Goal: Task Accomplishment & Management: Manage account settings

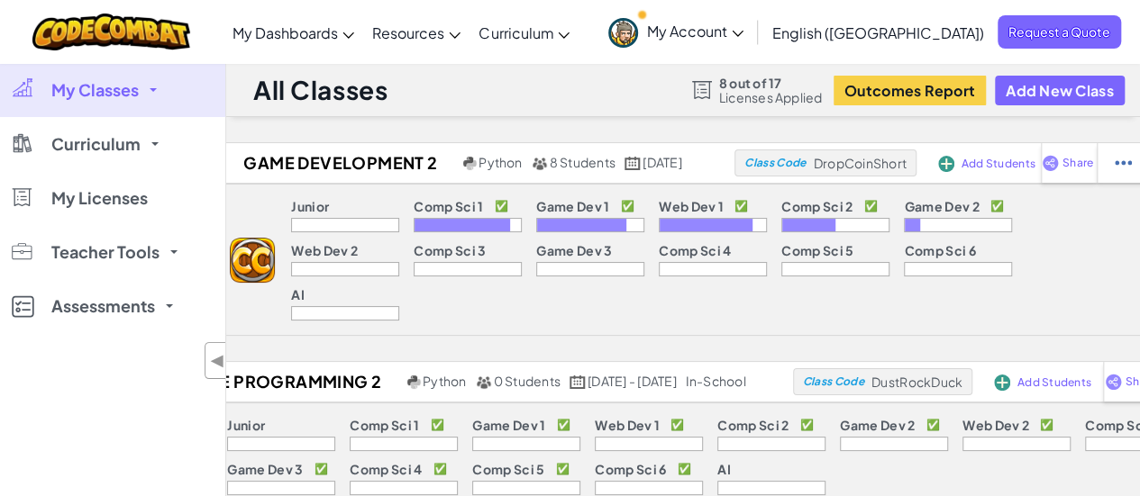
click at [139, 92] on link "My Classes" at bounding box center [112, 90] width 225 height 54
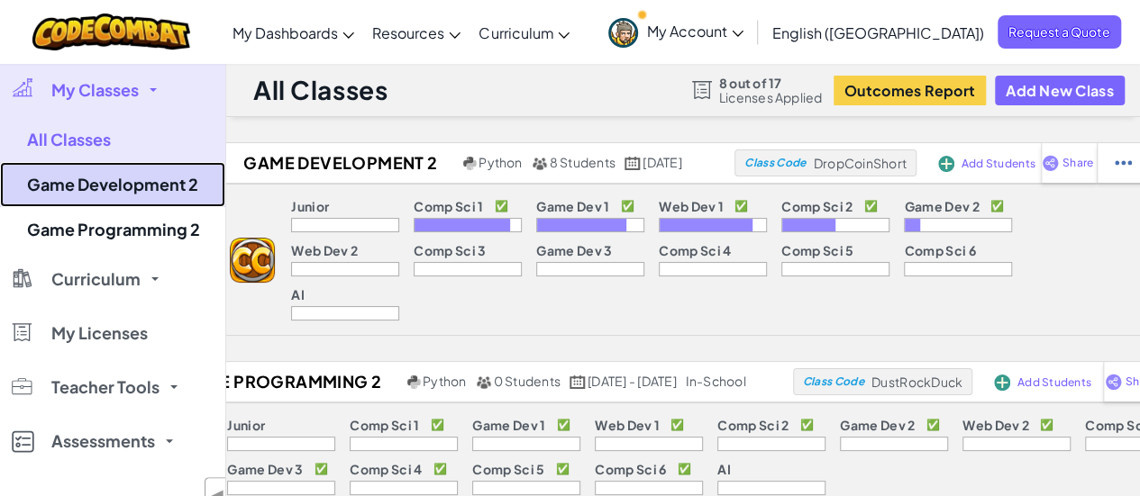
click at [155, 183] on link "Game Development 2" at bounding box center [112, 184] width 225 height 45
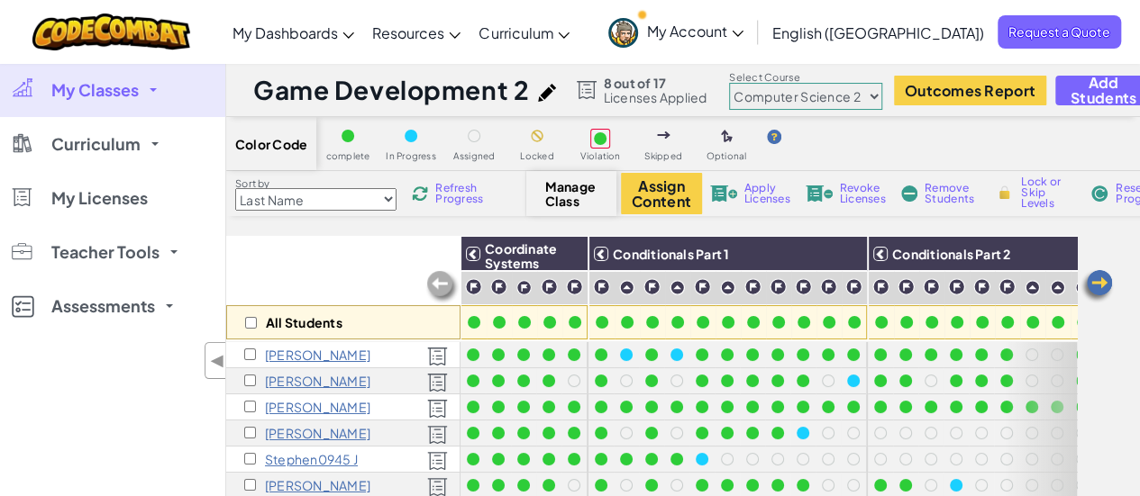
click at [1093, 297] on img at bounding box center [1097, 286] width 36 height 36
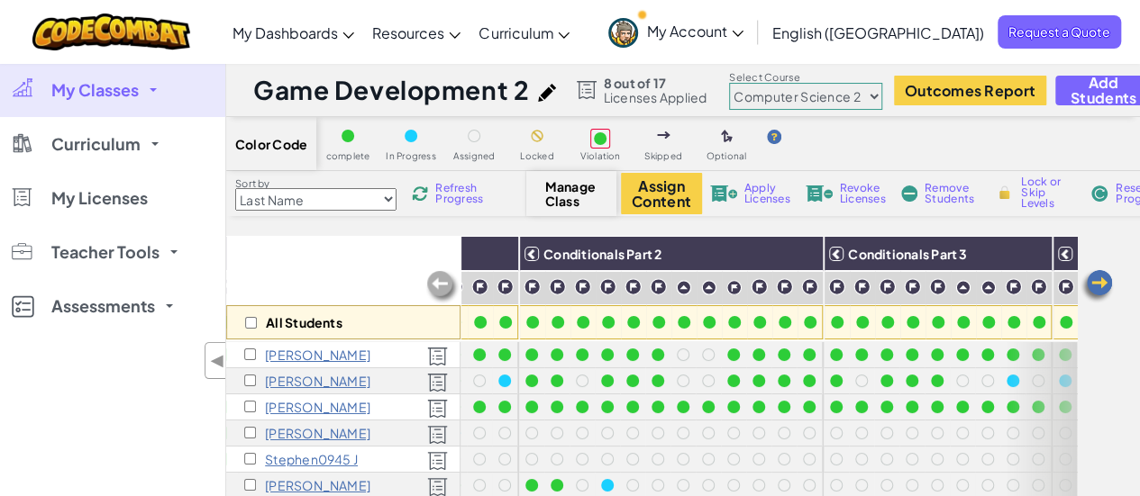
scroll to position [0, 360]
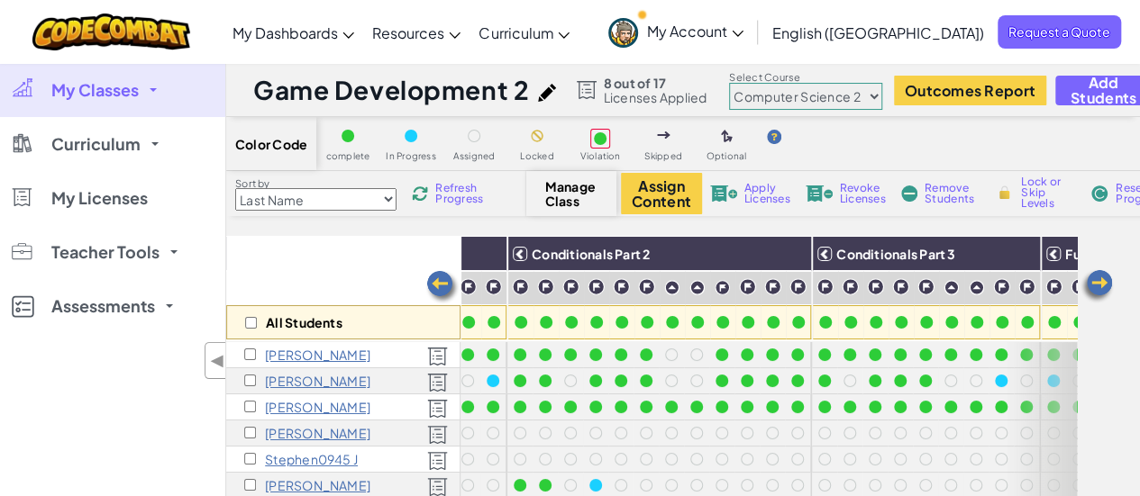
click at [1093, 296] on img at bounding box center [1097, 286] width 36 height 36
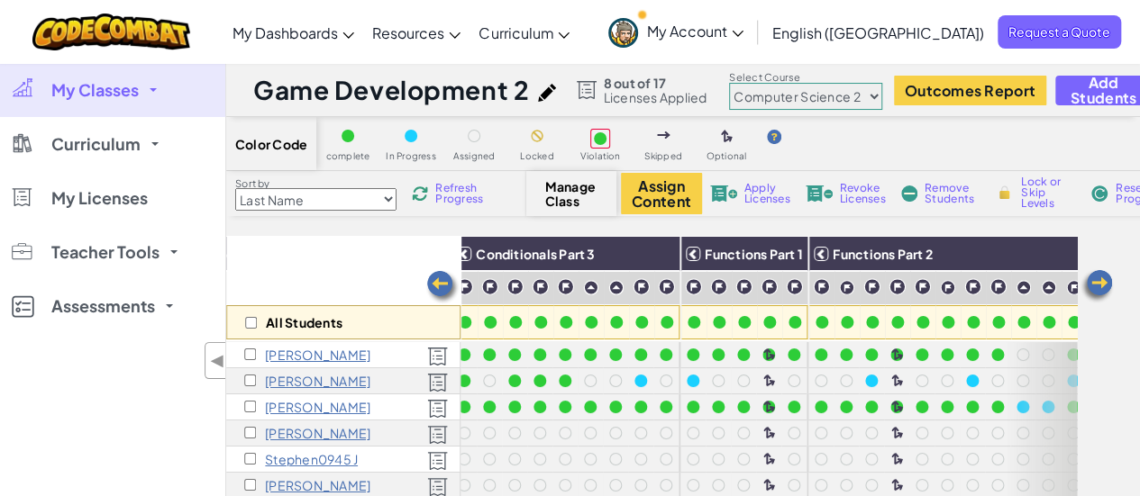
click at [1093, 296] on img at bounding box center [1097, 286] width 36 height 36
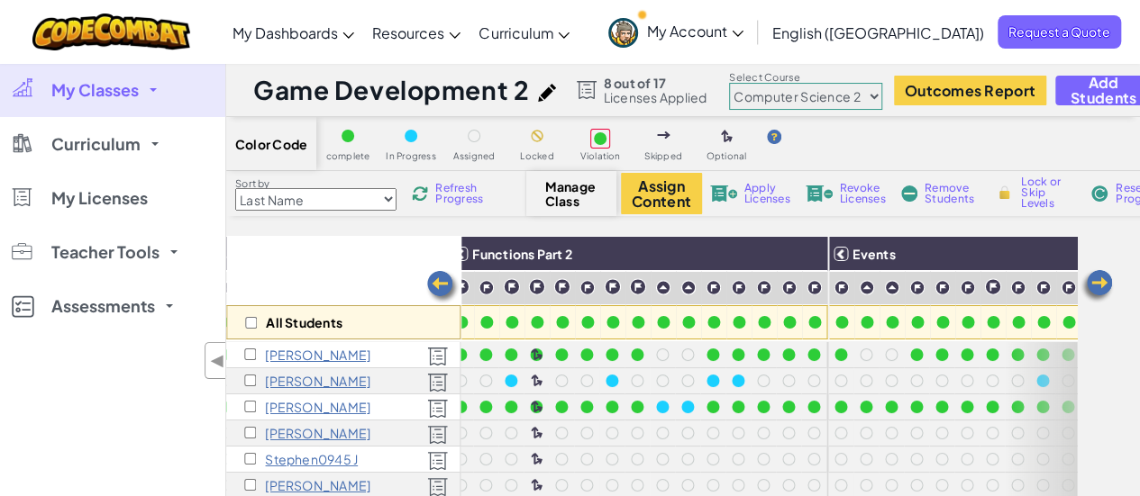
click at [1094, 296] on img at bounding box center [1097, 286] width 36 height 36
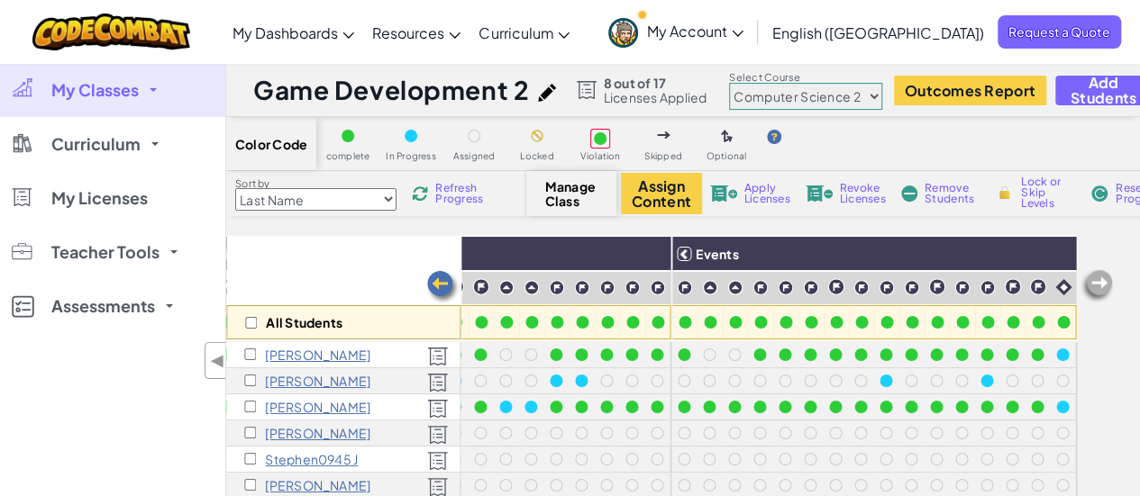
click at [1097, 294] on img at bounding box center [1097, 286] width 36 height 36
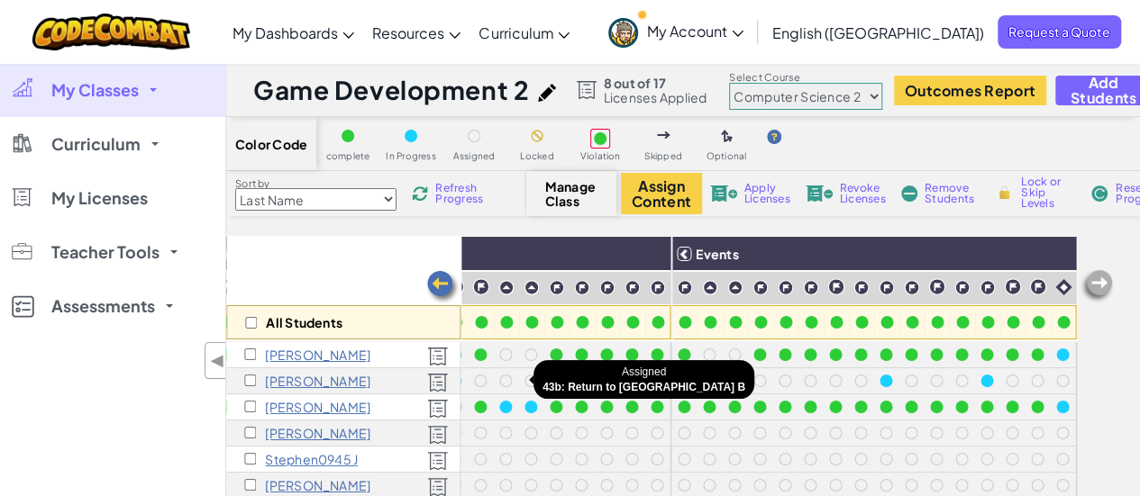
scroll to position [90, 0]
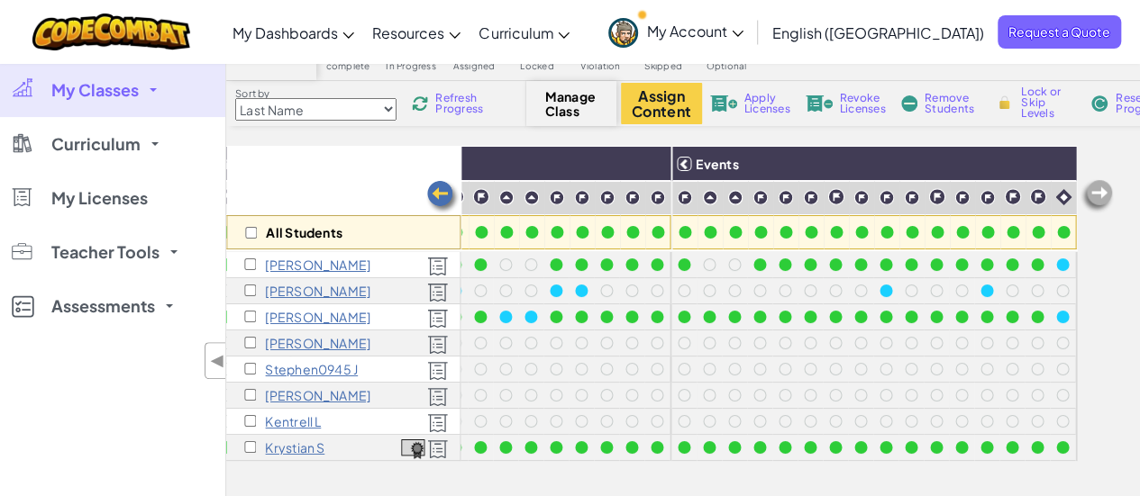
click at [435, 191] on img at bounding box center [442, 197] width 36 height 36
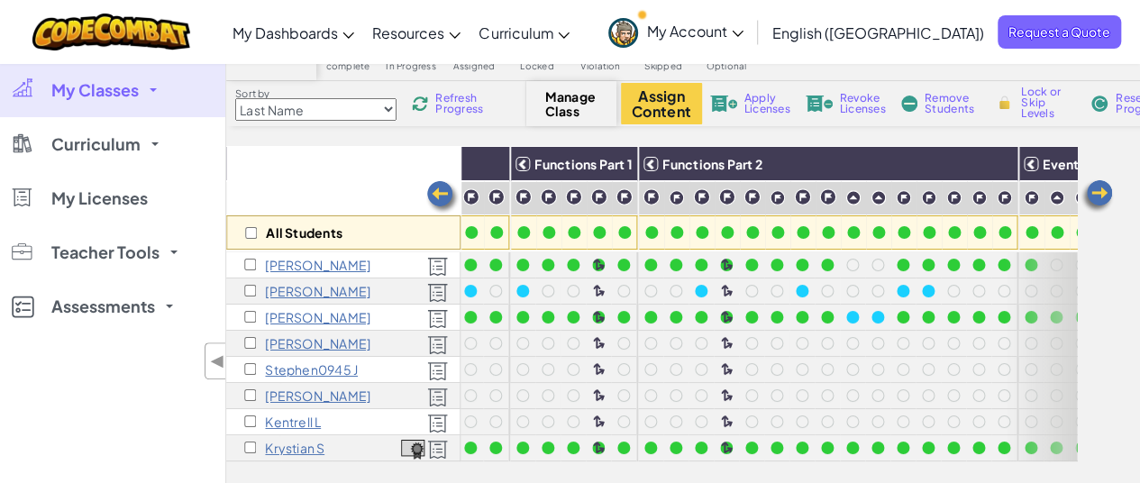
click at [435, 191] on img at bounding box center [442, 197] width 36 height 36
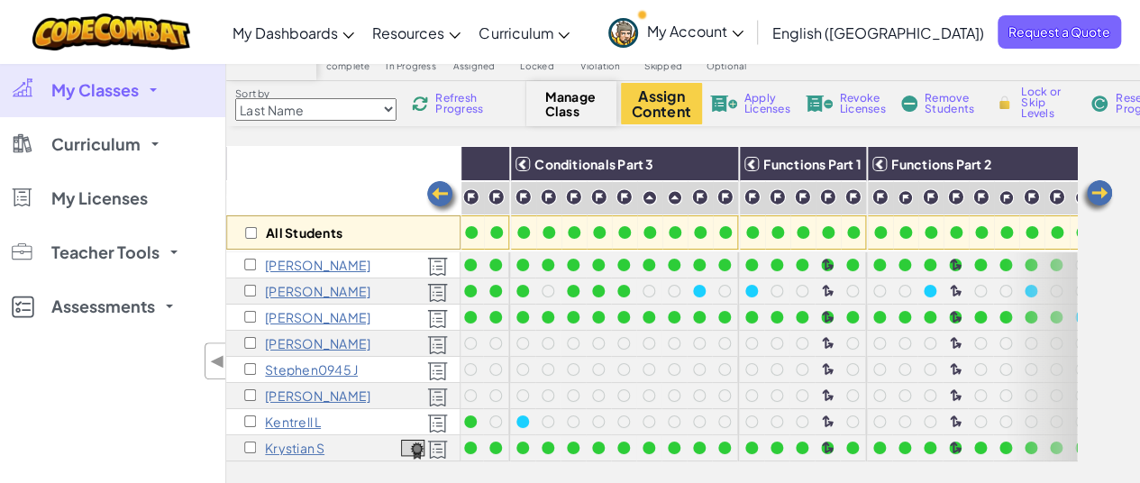
scroll to position [0, 531]
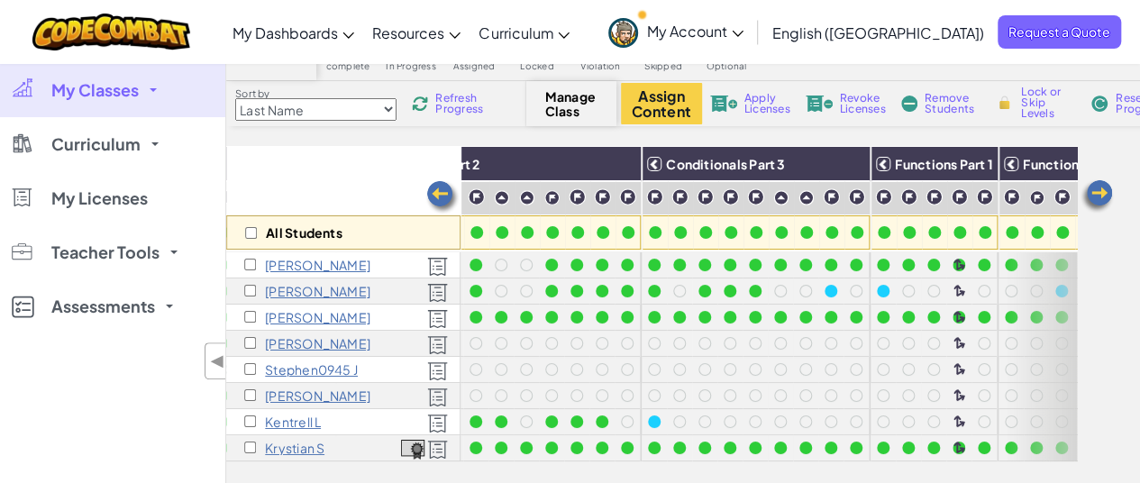
click at [435, 191] on img at bounding box center [442, 197] width 36 height 36
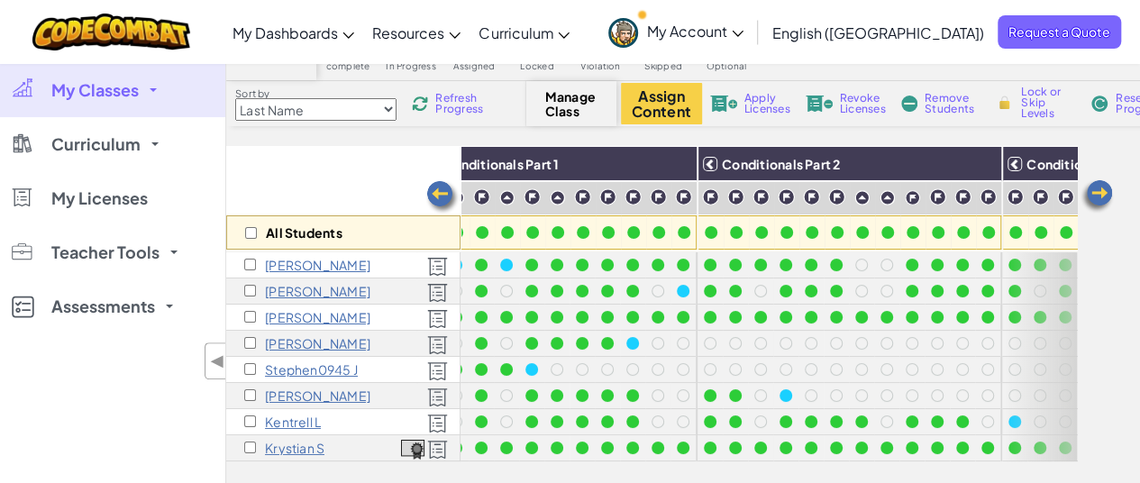
click at [436, 191] on img at bounding box center [442, 197] width 36 height 36
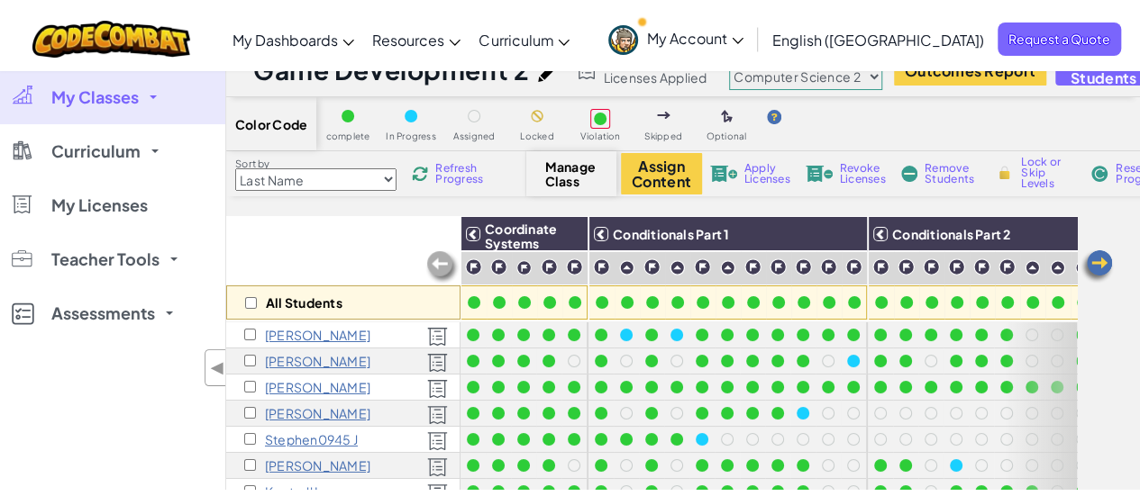
scroll to position [0, 0]
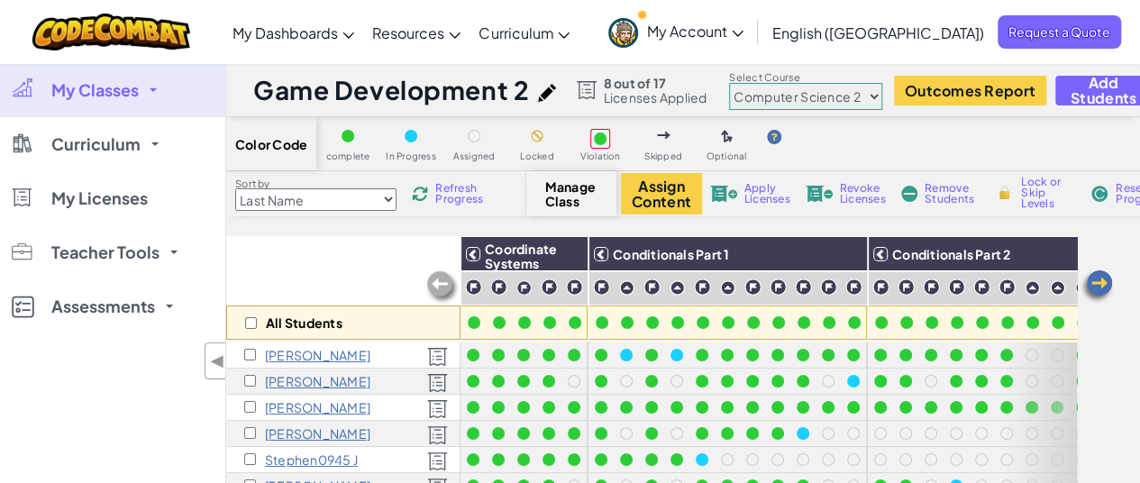
click at [869, 96] on select "Junior Introduction to Computer Science Game Development 1 Web Development 1 Co…" at bounding box center [805, 96] width 153 height 27
select select "57b621e7ad86a6efb5737e64"
click at [729, 83] on select "Junior Introduction to Computer Science Game Development 1 Web Development 1 Co…" at bounding box center [805, 96] width 153 height 27
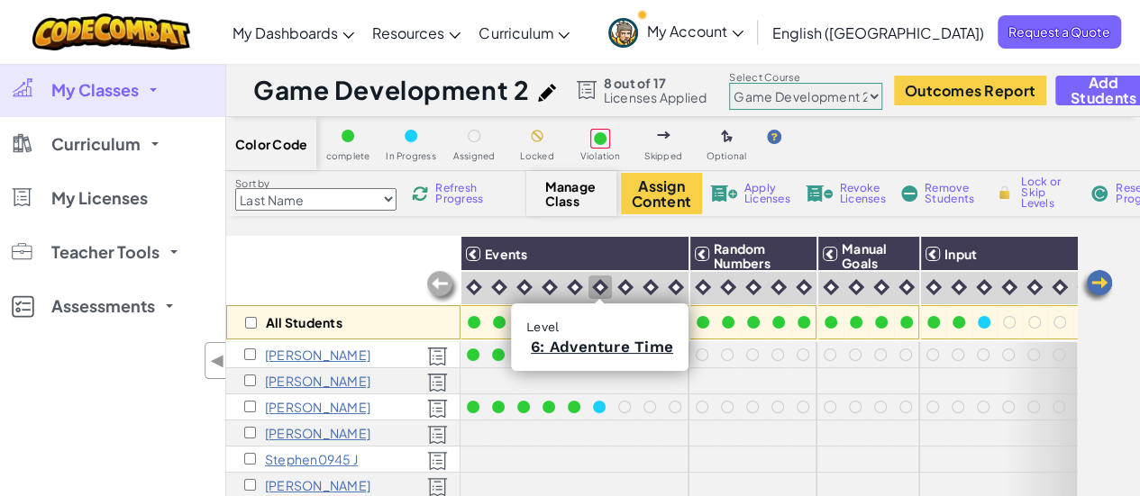
click at [594, 279] on img at bounding box center [600, 287] width 16 height 16
click at [598, 291] on img at bounding box center [600, 287] width 16 height 16
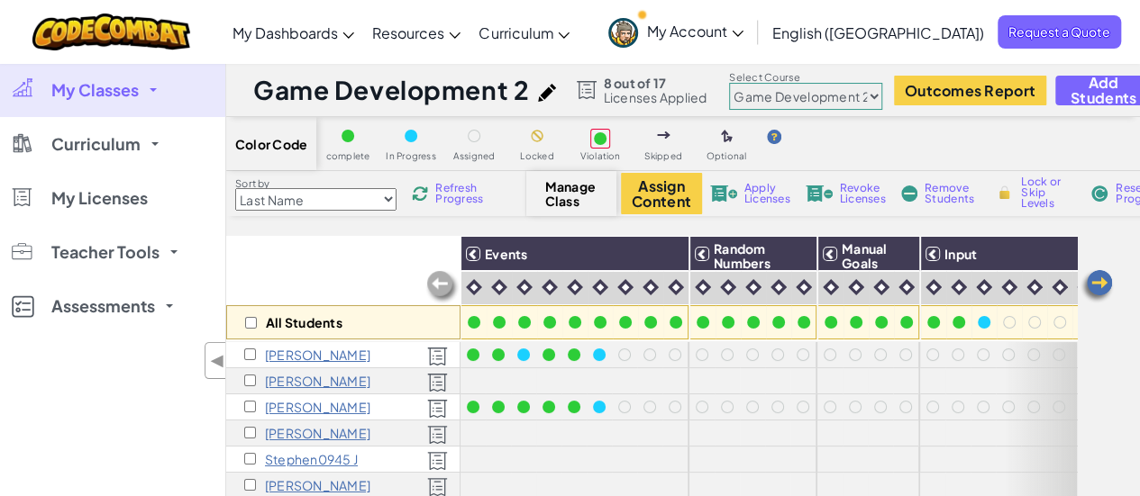
drag, startPoint x: 598, startPoint y: 291, endPoint x: 857, endPoint y: 215, distance: 269.4
click at [857, 215] on div "Sort by Last Name first Name Progress (High to Low) Progress (Low to Hight) Ref…" at bounding box center [766, 193] width 1081 height 45
click at [1033, 194] on span "Lock or Skip Levels" at bounding box center [1047, 193] width 53 height 32
checkbox input "true"
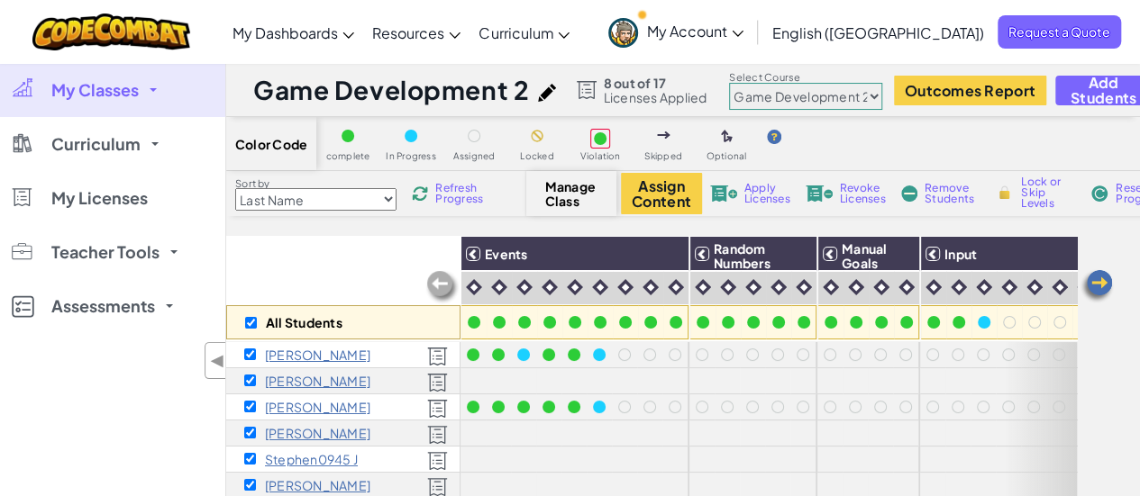
checkbox input "true"
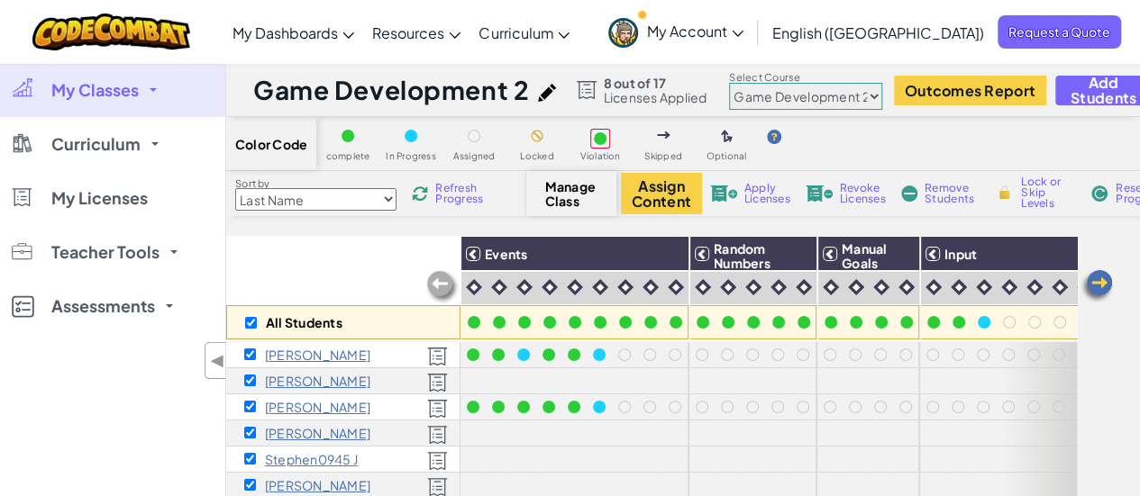
checkbox input "true"
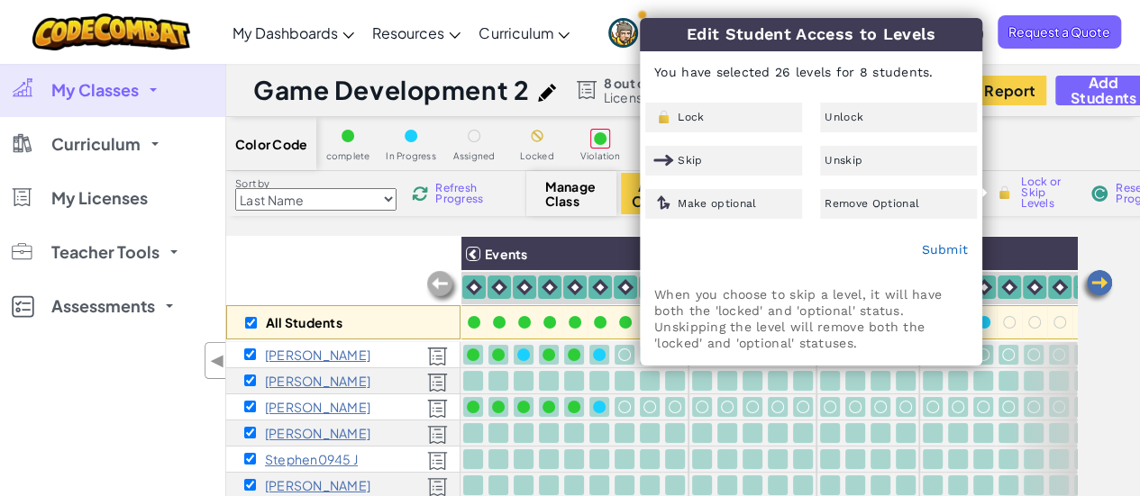
click at [1100, 369] on div "All Students Events Random Numbers Manual Goals Input [PERSON_NAME] [PERSON_NAM…" at bounding box center [683, 498] width 914 height 524
checkbox input "false"
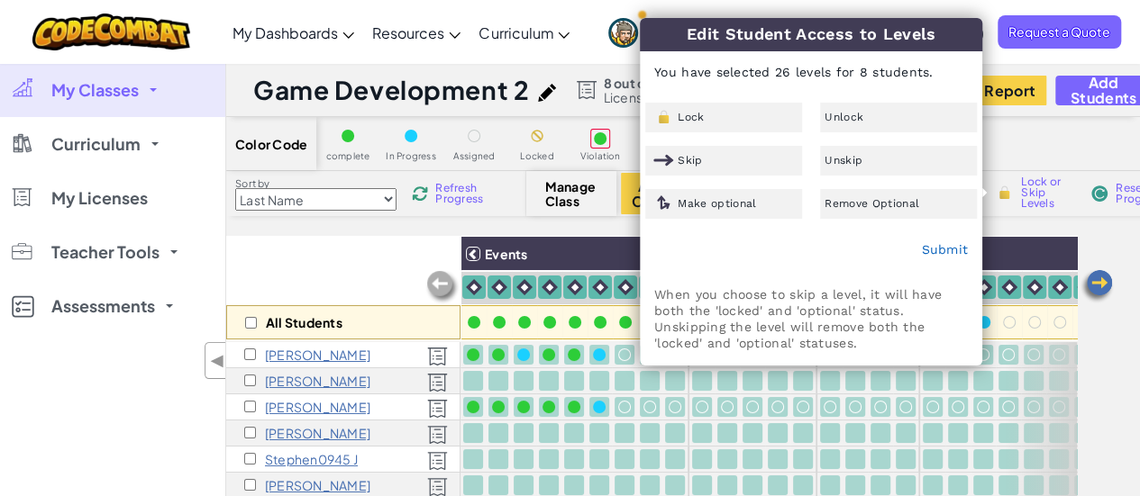
checkbox input "false"
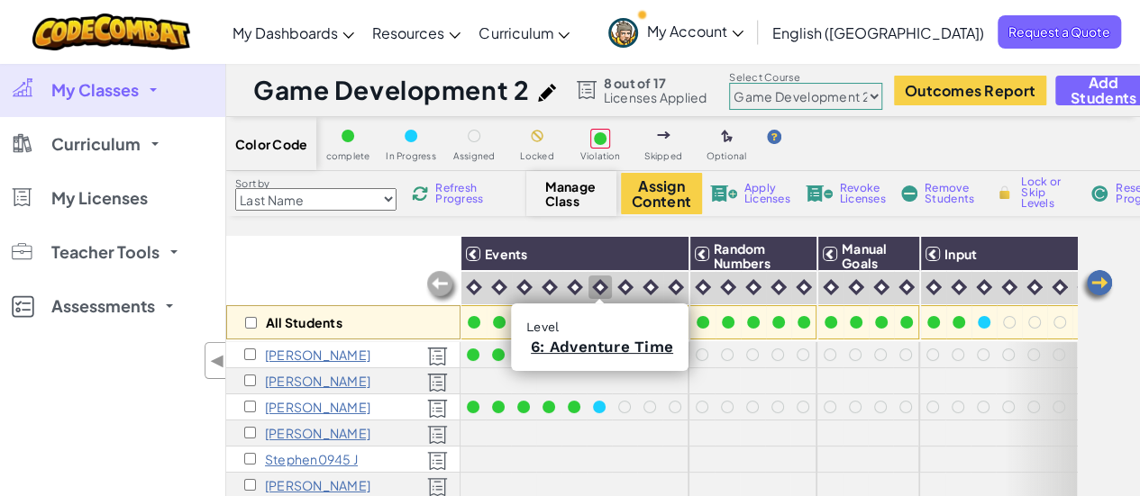
click at [598, 281] on img at bounding box center [600, 287] width 16 height 16
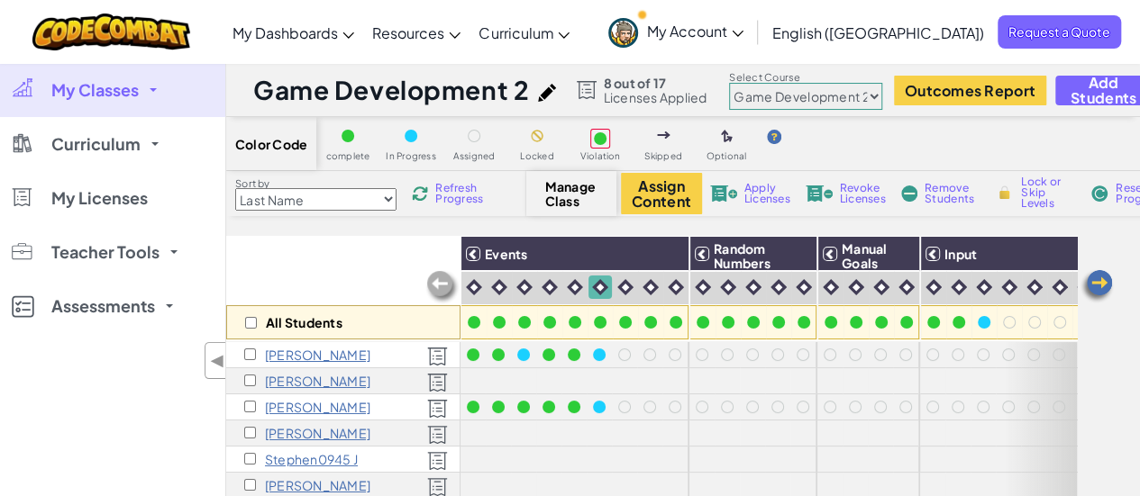
click at [598, 281] on img at bounding box center [600, 287] width 16 height 16
click at [1040, 196] on span "Lock or Skip Levels" at bounding box center [1047, 193] width 53 height 32
checkbox input "true"
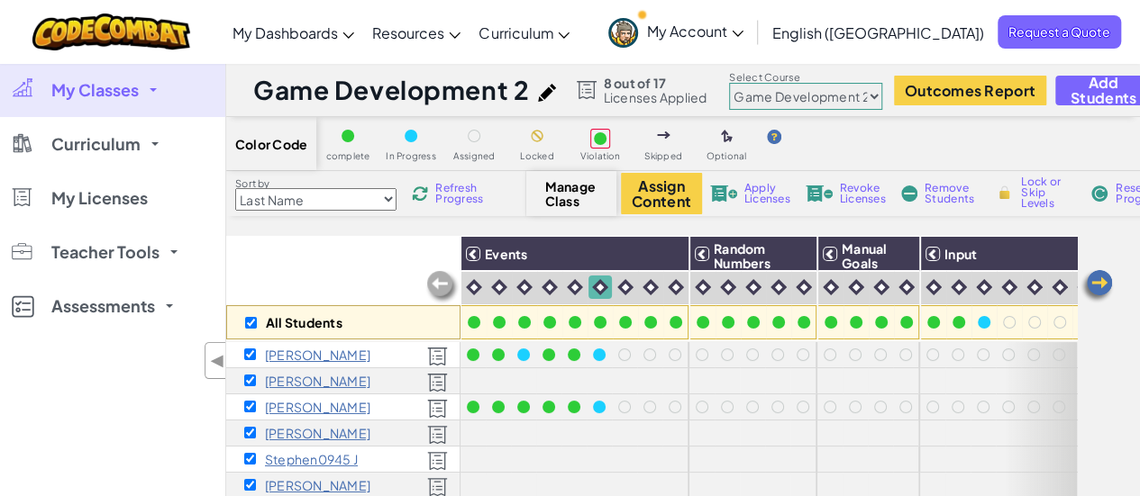
checkbox input "true"
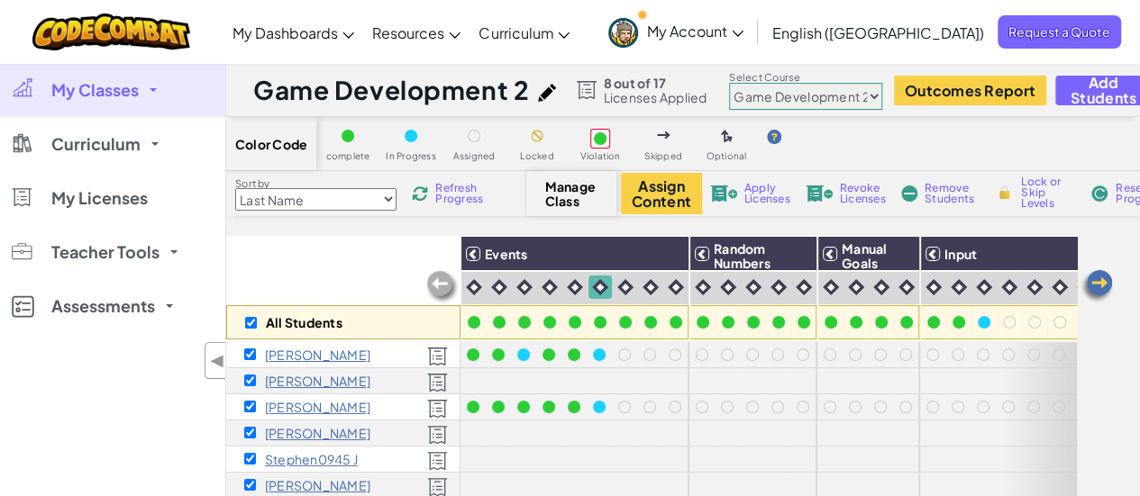
checkbox input "true"
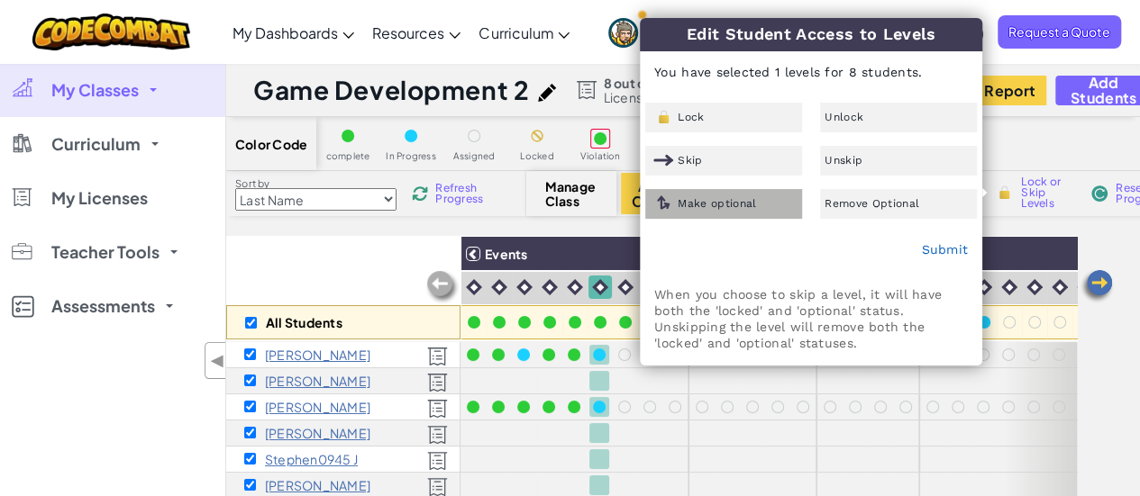
click at [701, 201] on span "Make optional" at bounding box center [717, 203] width 78 height 11
click at [947, 239] on div "Submit" at bounding box center [811, 250] width 341 height 45
click at [947, 250] on link "Submit" at bounding box center [944, 249] width 47 height 14
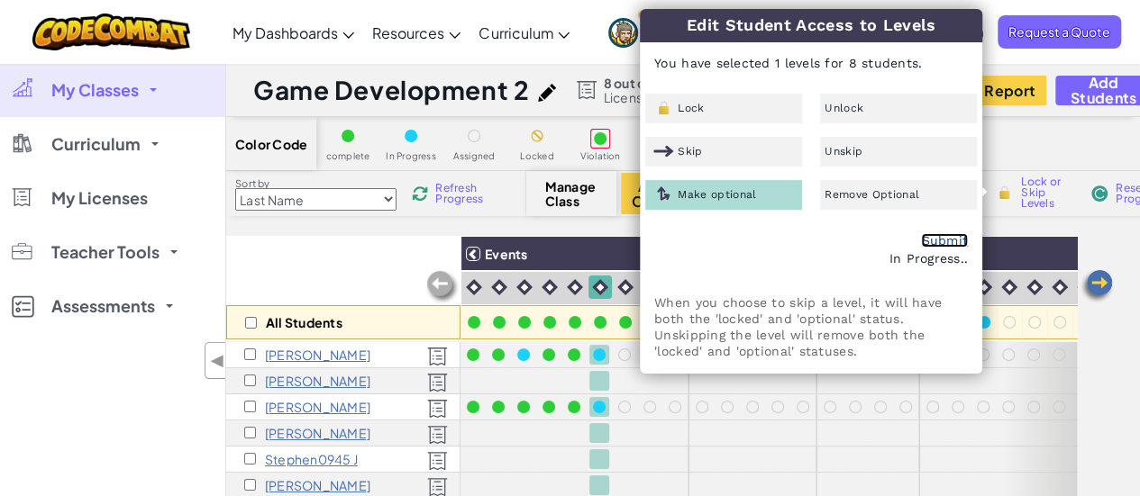
checkbox input "false"
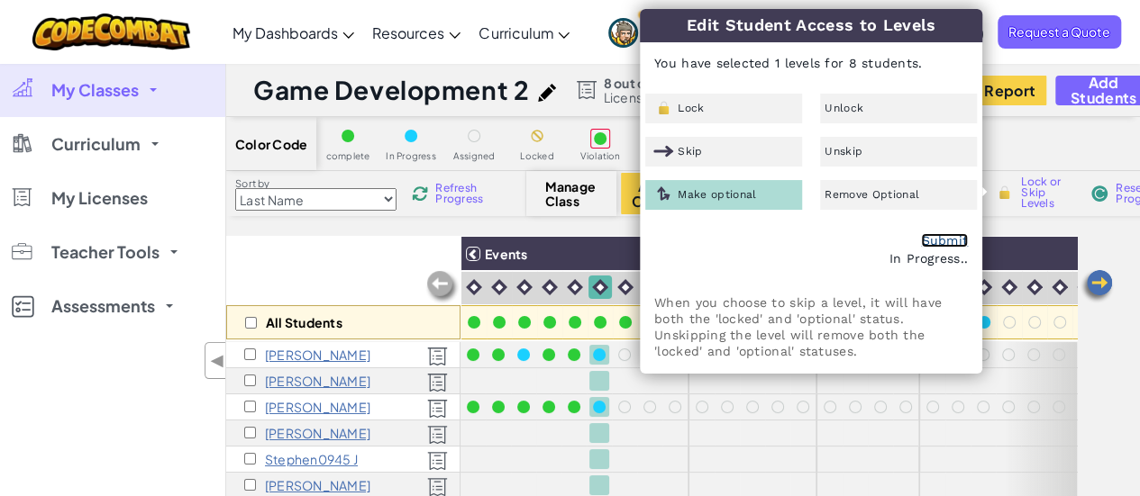
checkbox input "false"
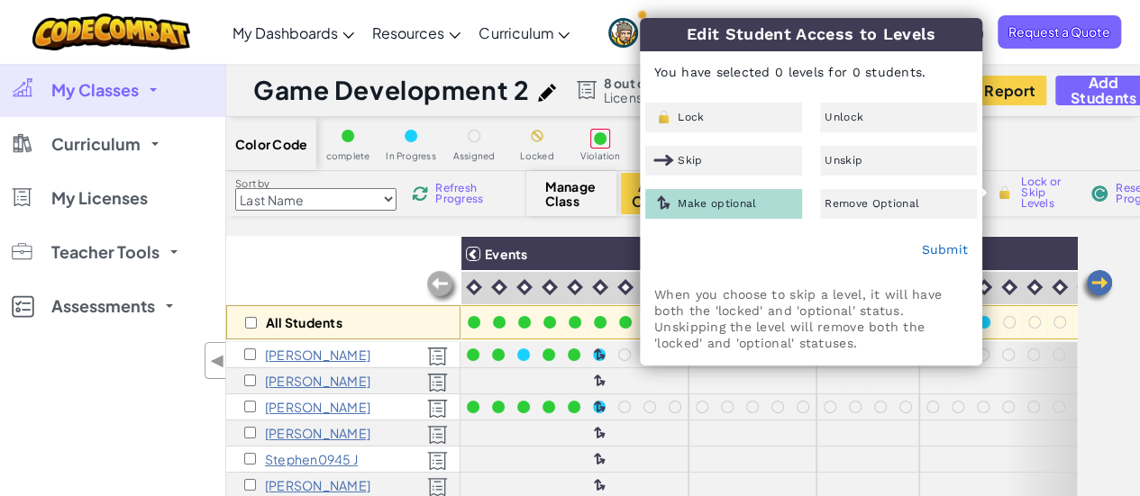
click at [1132, 369] on div "All Students Events Random Numbers Manual Goals Input [PERSON_NAME] [PERSON_NAM…" at bounding box center [683, 498] width 914 height 524
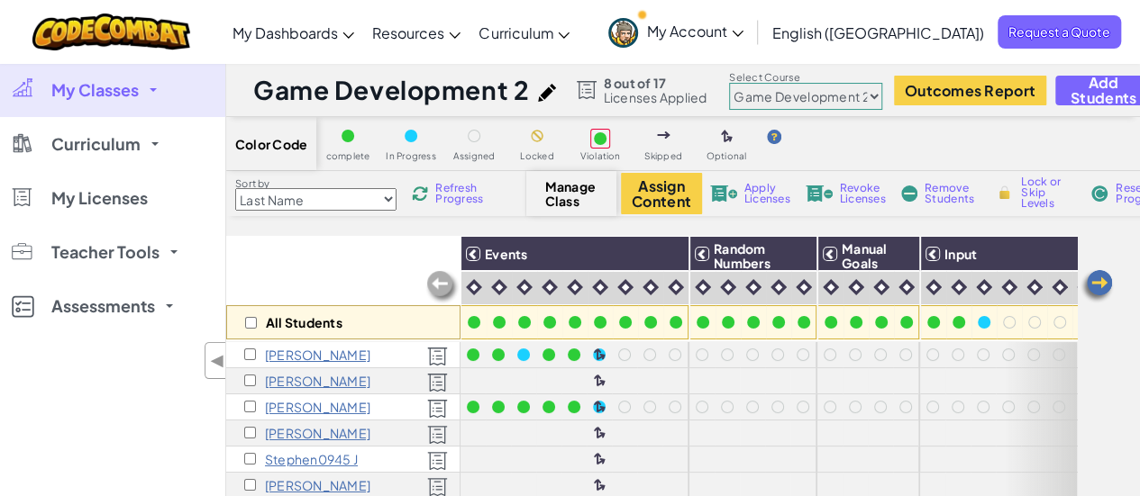
click at [869, 94] on select "Junior Introduction to Computer Science Game Development 1 Web Development 1 Co…" at bounding box center [805, 96] width 153 height 27
select select "5632661322961295f9428638"
click at [729, 83] on select "Junior Introduction to Computer Science Game Development 1 Web Development 1 Co…" at bounding box center [805, 96] width 153 height 27
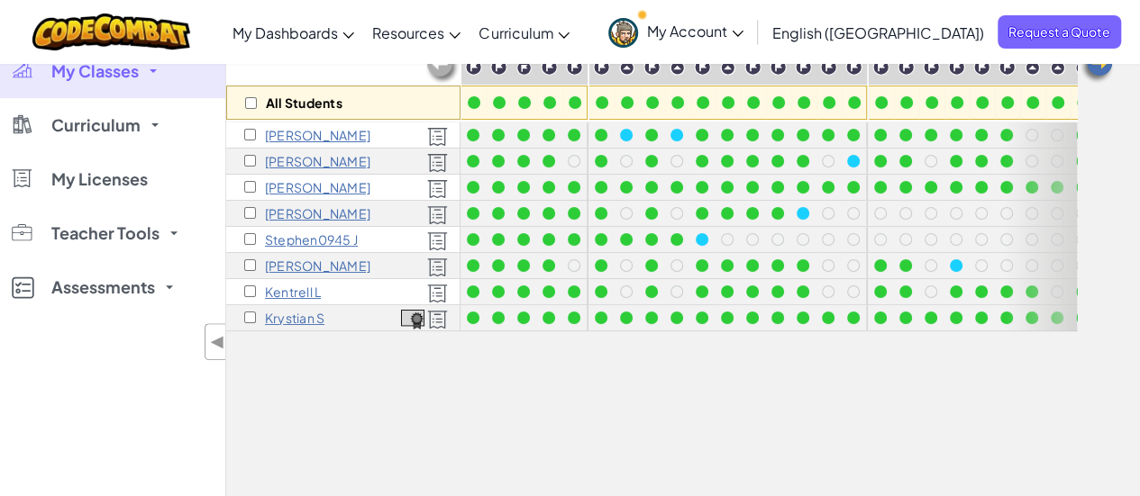
scroll to position [180, 0]
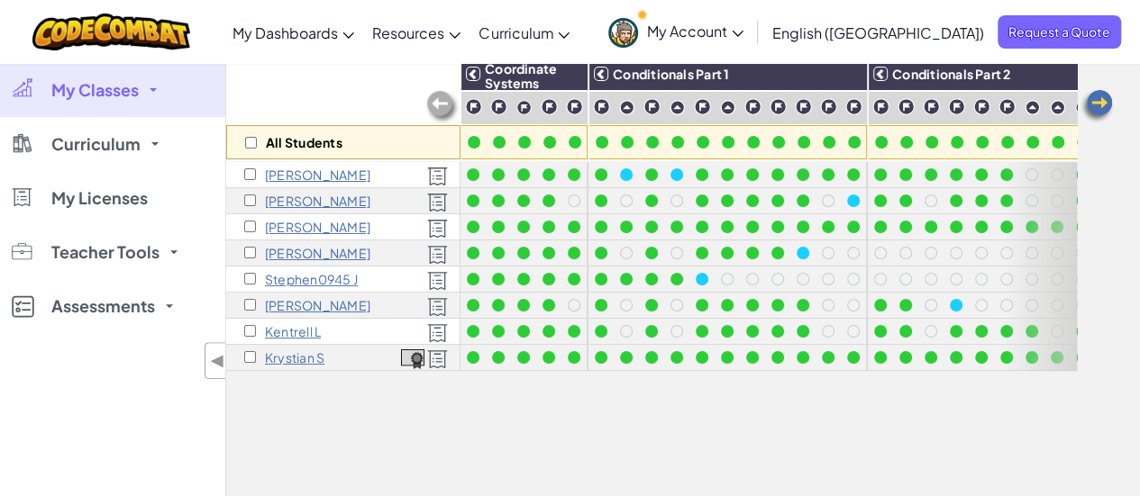
click at [1090, 109] on img at bounding box center [1097, 106] width 36 height 36
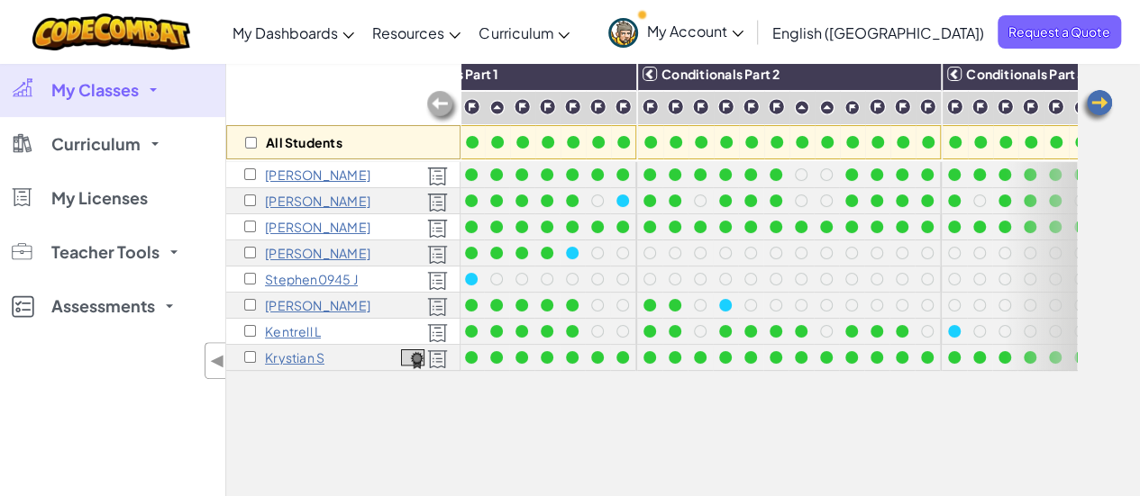
scroll to position [0, 360]
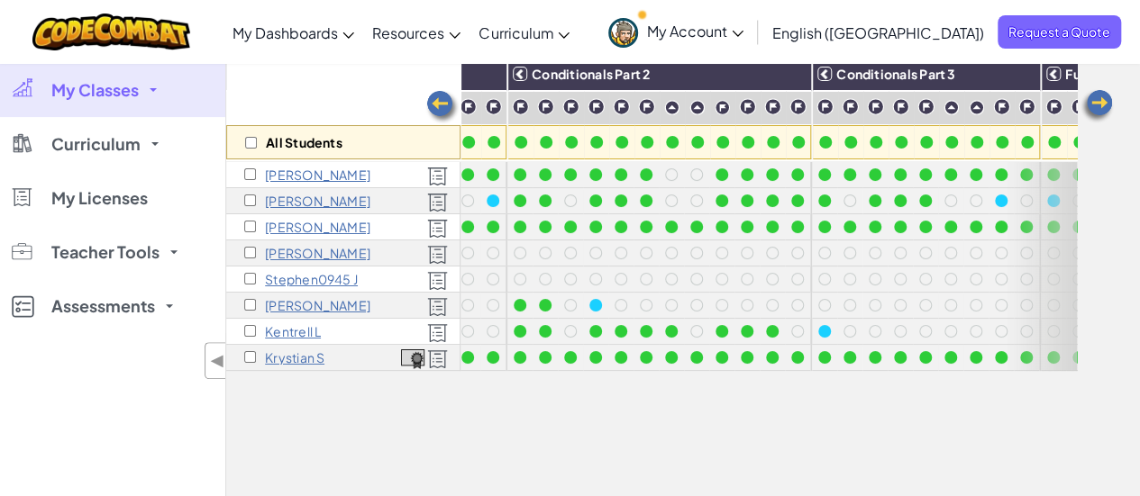
click at [442, 102] on img at bounding box center [442, 107] width 36 height 36
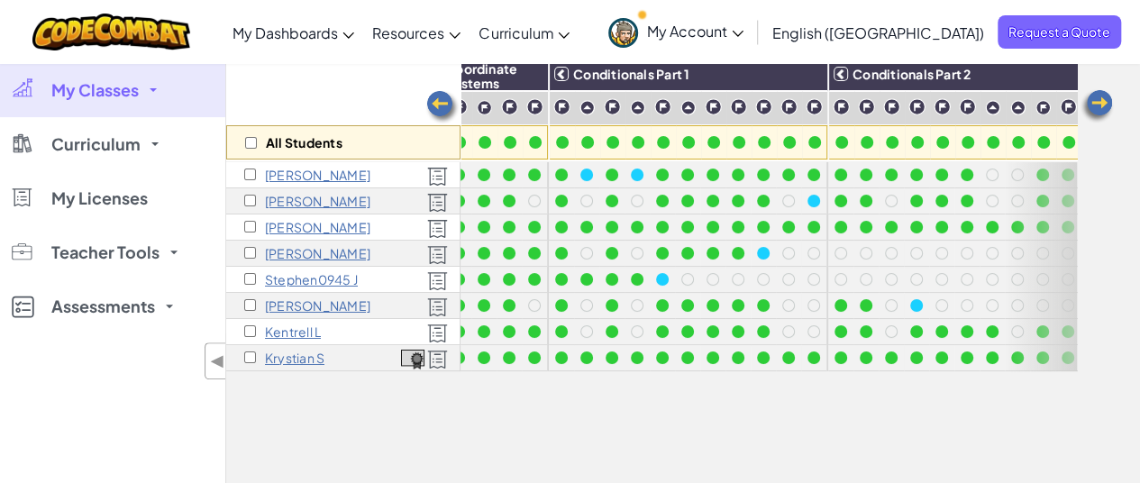
scroll to position [0, 0]
